Goal: Information Seeking & Learning: Learn about a topic

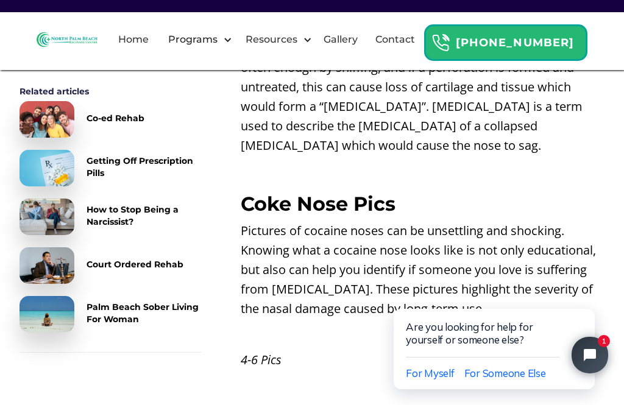
scroll to position [2633, 0]
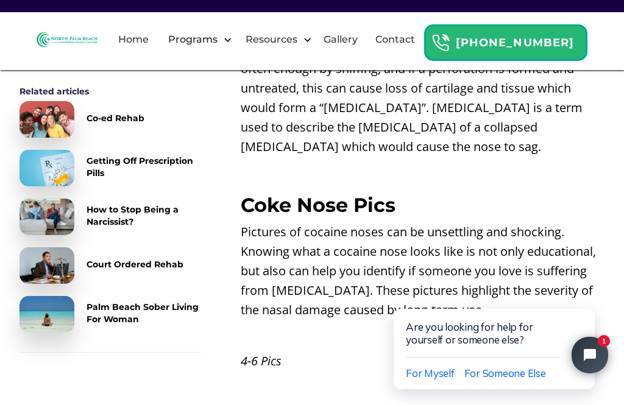
click at [379, 222] on p "Pictures of cocaine noses can be unsettling and shocking. Knowing what a cocain…" at bounding box center [423, 270] width 364 height 97
click at [270, 353] on em "4-6 Pics" at bounding box center [261, 361] width 41 height 16
click at [361, 235] on p "Pictures of cocaine noses can be unsettling and shocking. Knowing what a cocain…" at bounding box center [423, 270] width 364 height 97
click at [384, 227] on p "Pictures of cocaine noses can be unsettling and shocking. Knowing what a cocain…" at bounding box center [423, 270] width 364 height 97
click at [494, 222] on p "Pictures of cocaine noses can be unsettling and shocking. Knowing what a cocain…" at bounding box center [423, 270] width 364 height 97
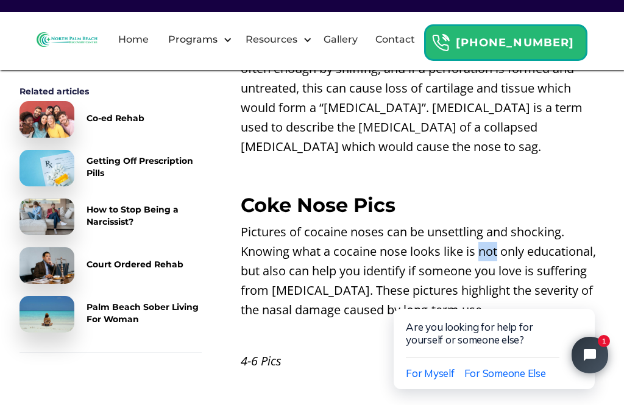
click at [484, 245] on p "Pictures of cocaine noses can be unsettling and shocking. Knowing what a cocain…" at bounding box center [423, 270] width 364 height 97
click at [367, 233] on p "Pictures of cocaine noses can be unsettling and shocking. Knowing what a cocain…" at bounding box center [423, 270] width 364 height 97
click at [354, 239] on p "Pictures of cocaine noses can be unsettling and shocking. Knowing what a cocain…" at bounding box center [423, 270] width 364 height 97
click at [371, 222] on p "Pictures of cocaine noses can be unsettling and shocking. Knowing what a cocain…" at bounding box center [423, 270] width 364 height 97
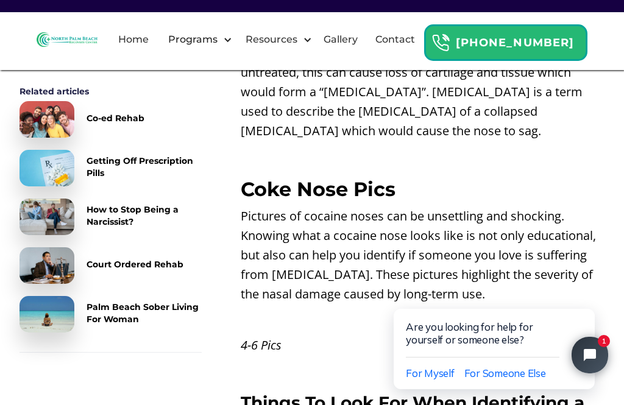
scroll to position [2647, 0]
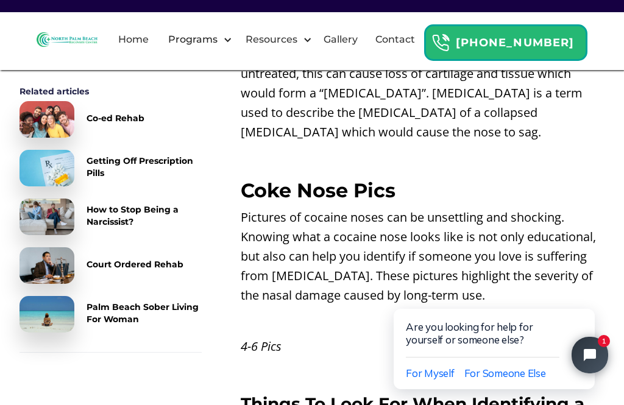
click at [404, 208] on p "Pictures of cocaine noses can be unsettling and shocking. Knowing what a cocain…" at bounding box center [423, 256] width 364 height 97
click at [270, 338] on em "4-6 Pics" at bounding box center [261, 346] width 41 height 16
click at [360, 217] on p "Pictures of cocaine noses can be unsettling and shocking. Knowing what a cocain…" at bounding box center [423, 256] width 364 height 97
click at [355, 218] on p "Pictures of cocaine noses can be unsettling and shocking. Knowing what a cocain…" at bounding box center [423, 256] width 364 height 97
click at [358, 225] on p "Pictures of cocaine noses can be unsettling and shocking. Knowing what a cocain…" at bounding box center [423, 256] width 364 height 97
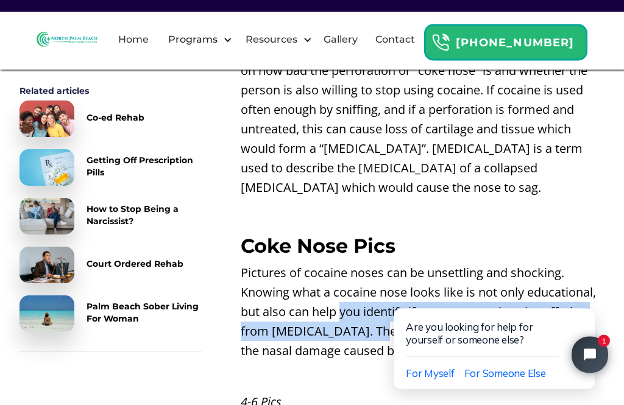
scroll to position [2592, 0]
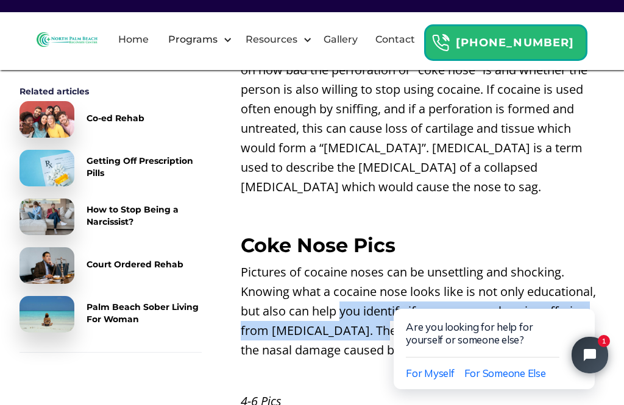
click at [509, 263] on p "Pictures of cocaine noses can be unsettling and shocking. Knowing what a cocain…" at bounding box center [423, 311] width 364 height 97
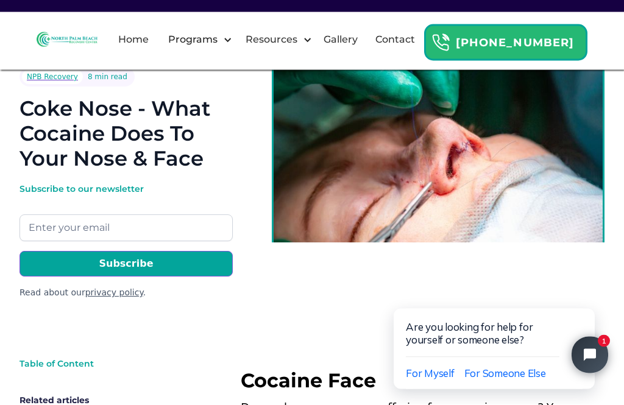
scroll to position [83, 0]
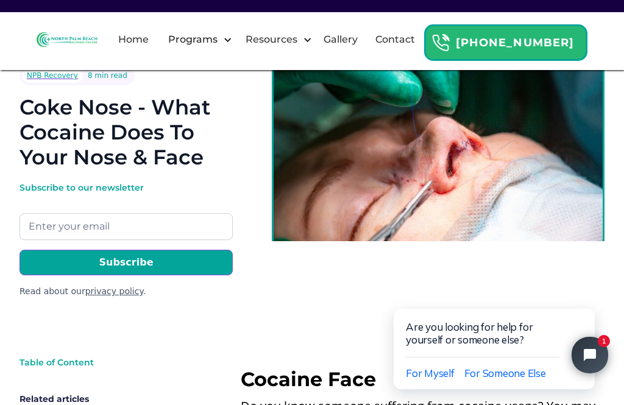
click at [365, 54] on link "Gallery" at bounding box center [340, 39] width 49 height 39
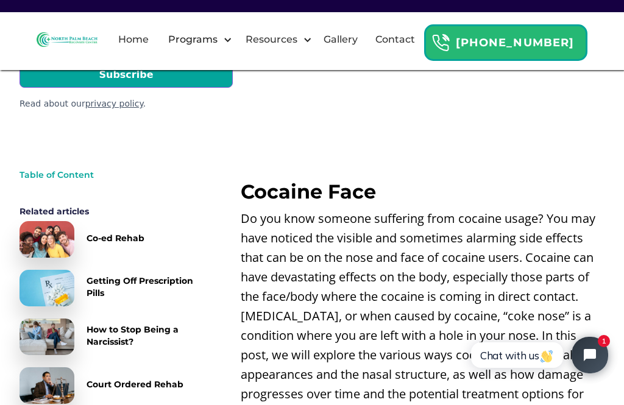
scroll to position [275, 0]
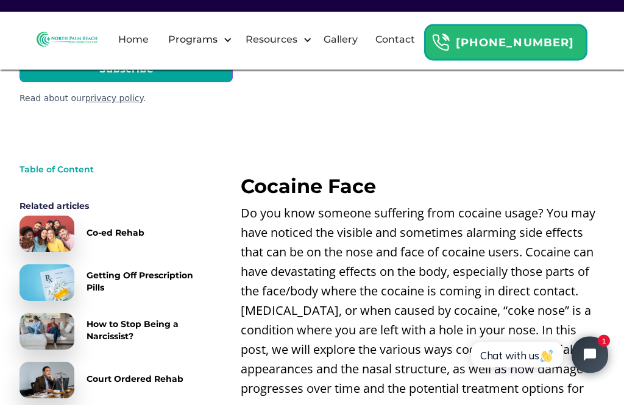
click at [503, 282] on p "Do you know someone suffering from cocaine usage? You may have noticed the visi…" at bounding box center [423, 311] width 364 height 214
click at [507, 283] on p "Do you know someone suffering from cocaine usage? You may have noticed the visi…" at bounding box center [423, 311] width 364 height 214
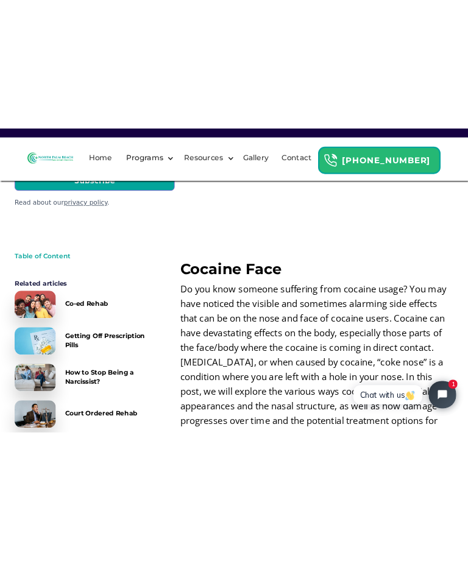
scroll to position [507, 0]
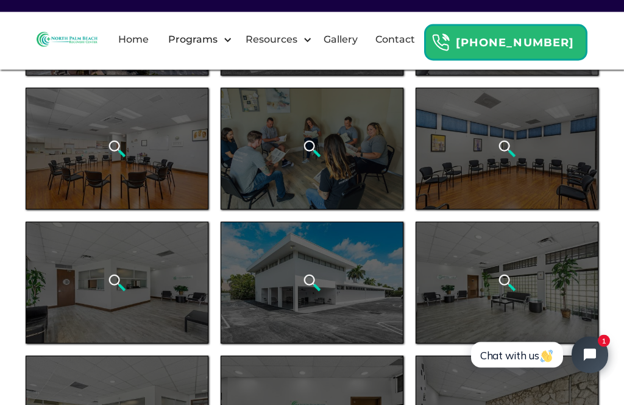
scroll to position [157, 0]
